Goal: Check status: Check status

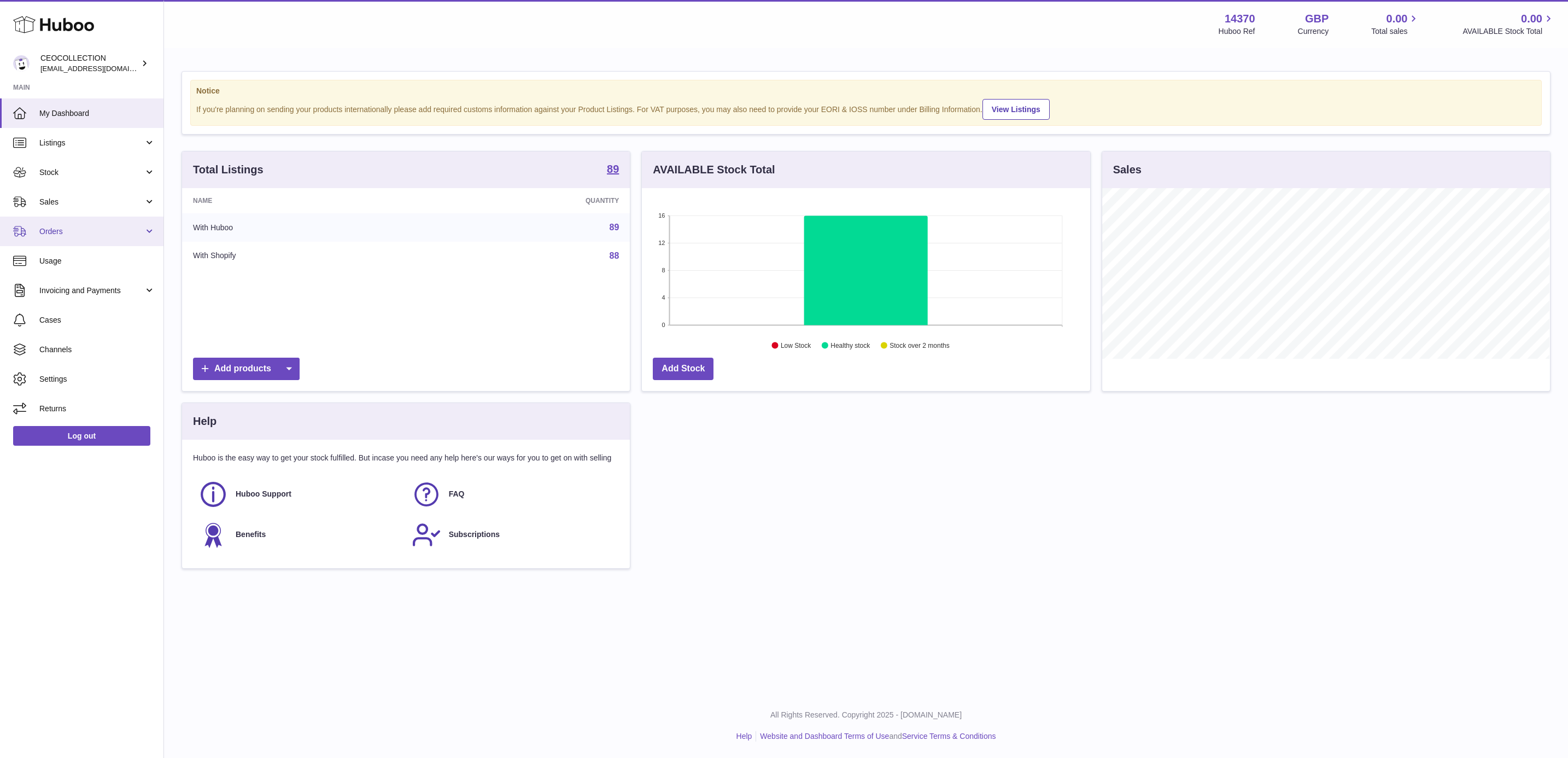
scroll to position [170, 447]
click at [68, 199] on span "Sales" at bounding box center [92, 202] width 105 height 10
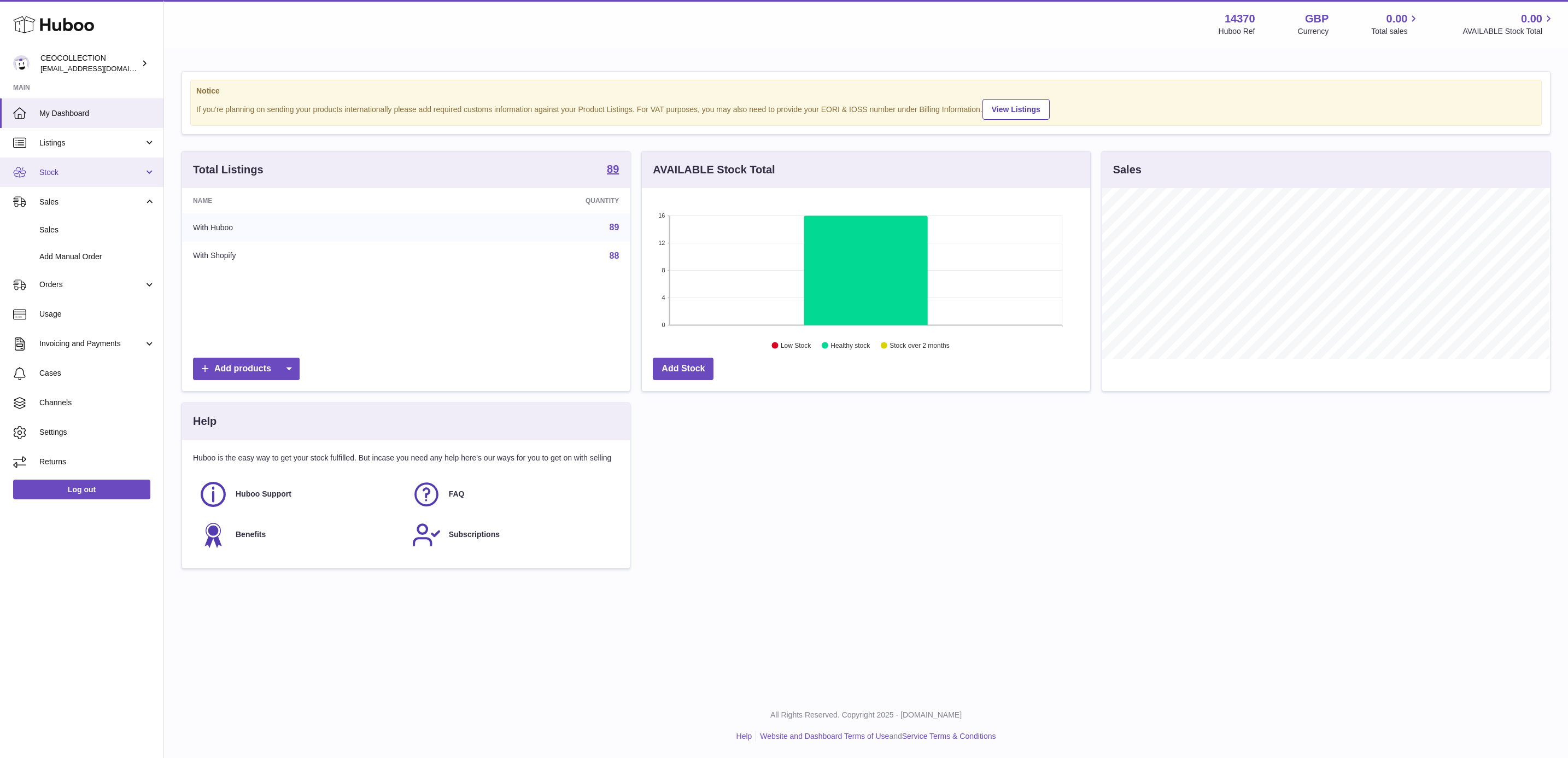
click at [81, 180] on link "Stock" at bounding box center [82, 172] width 164 height 30
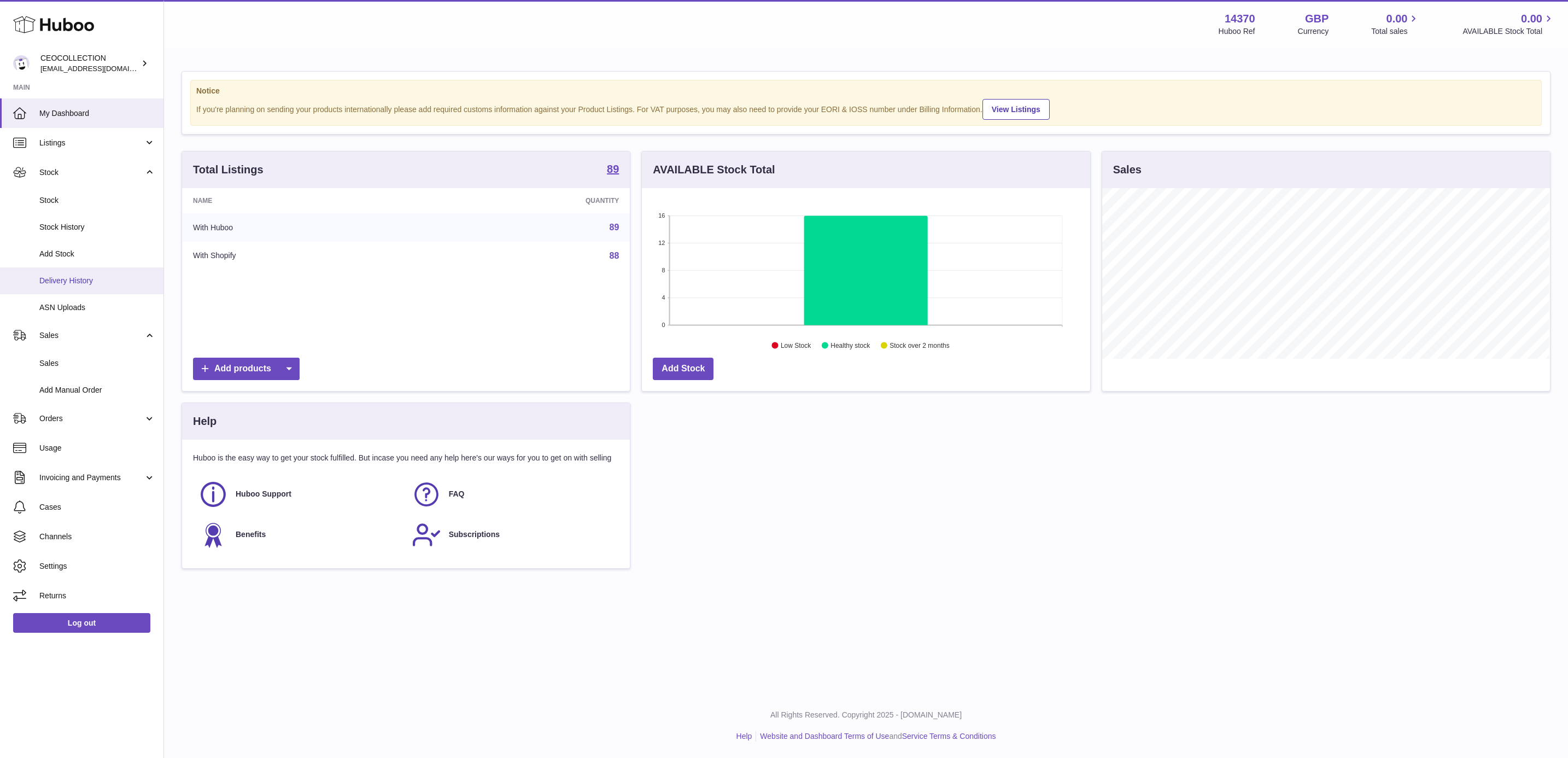
click at [95, 267] on link "Delivery History" at bounding box center [82, 281] width 164 height 27
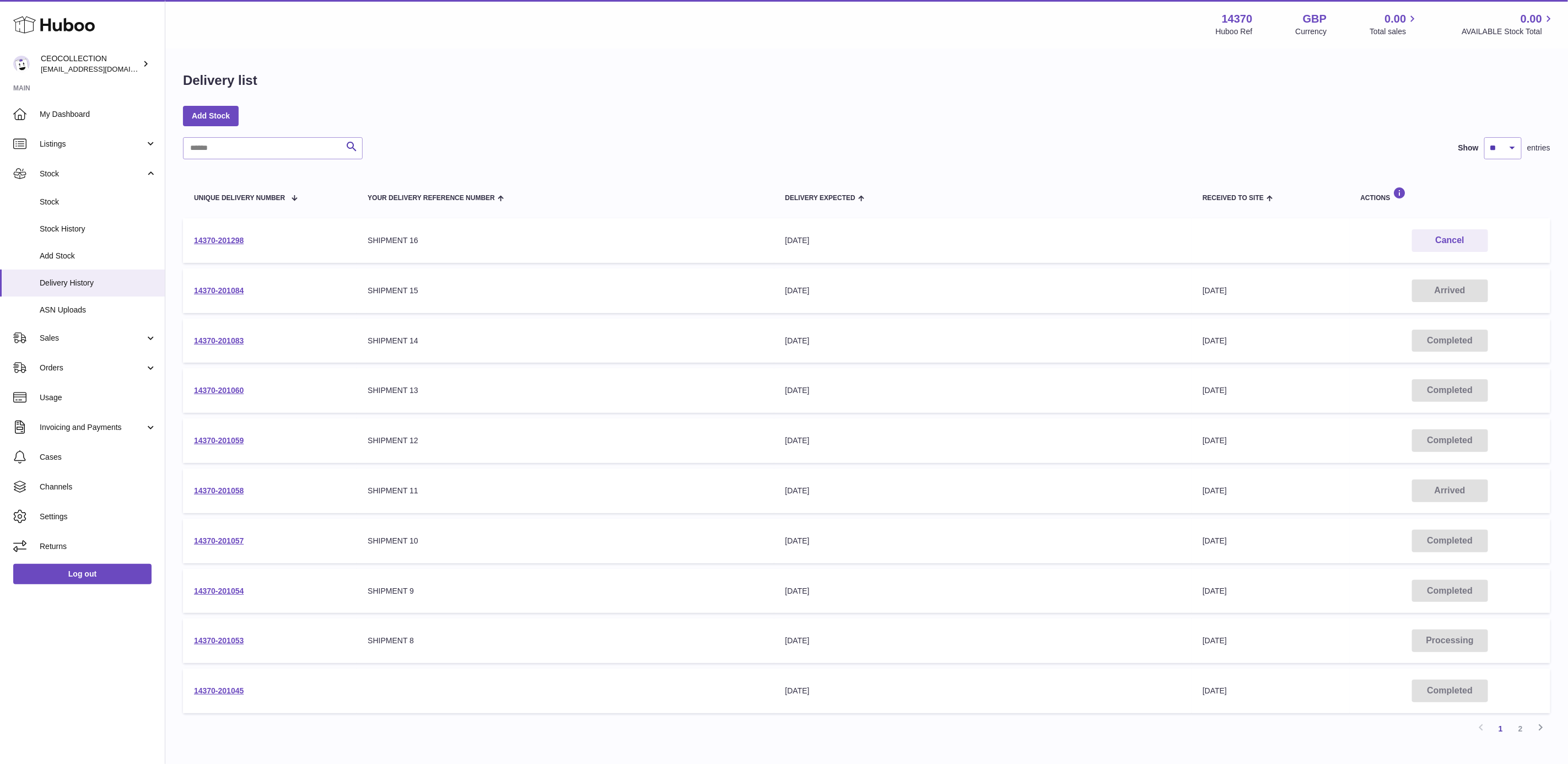
click at [236, 234] on td "14370-201298" at bounding box center [269, 241] width 174 height 45
click at [234, 237] on link "14370-201298" at bounding box center [218, 240] width 50 height 9
